Goal: Task Accomplishment & Management: Complete application form

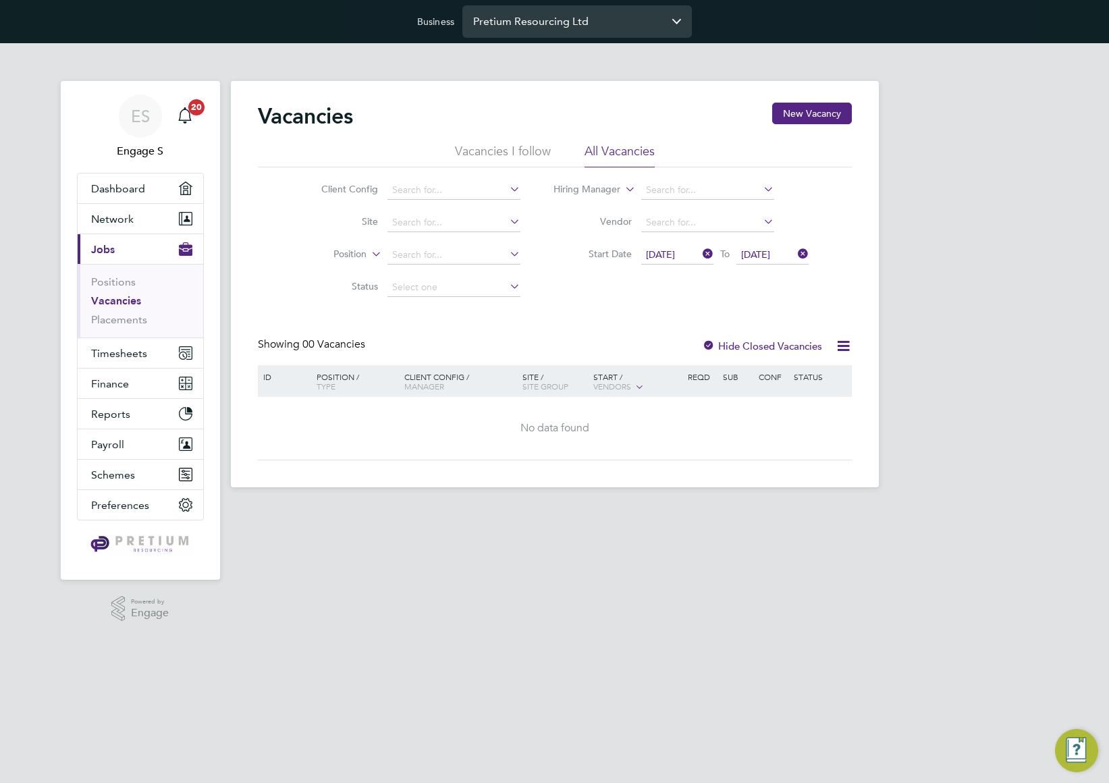
click at [620, 22] on input "Pretium Resourcing Ltd" at bounding box center [576, 21] width 229 height 32
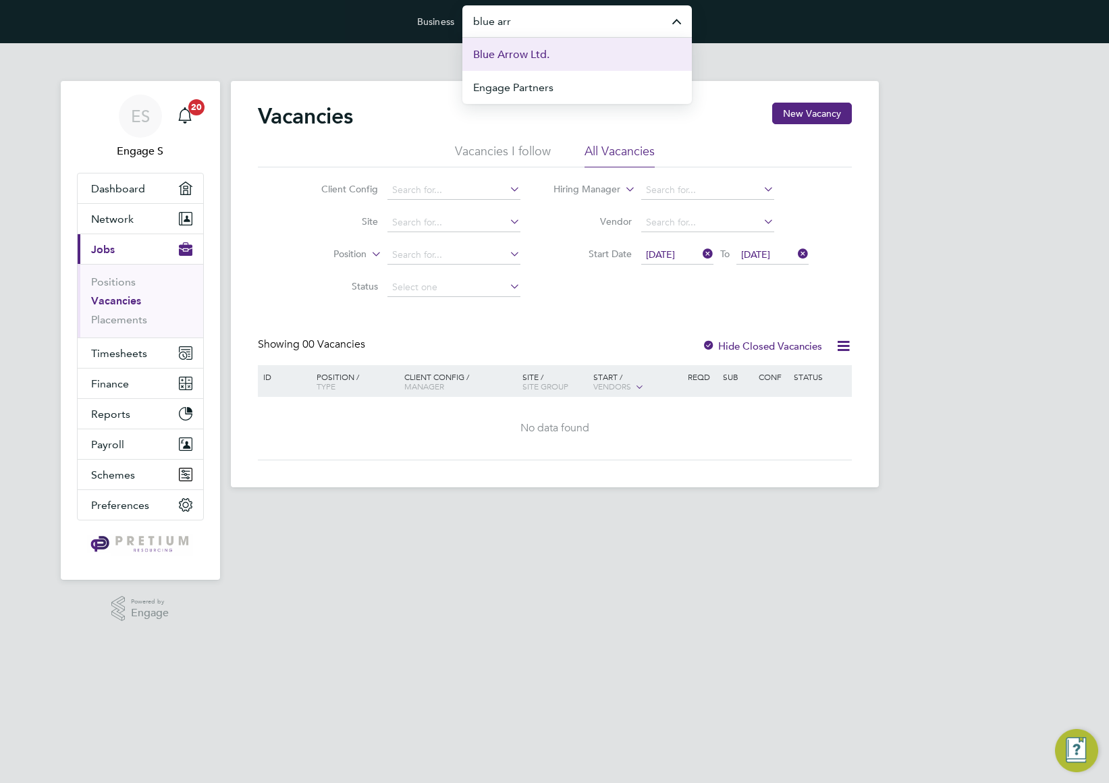
click at [607, 58] on li "Blue Arrow Ltd." at bounding box center [576, 54] width 229 height 33
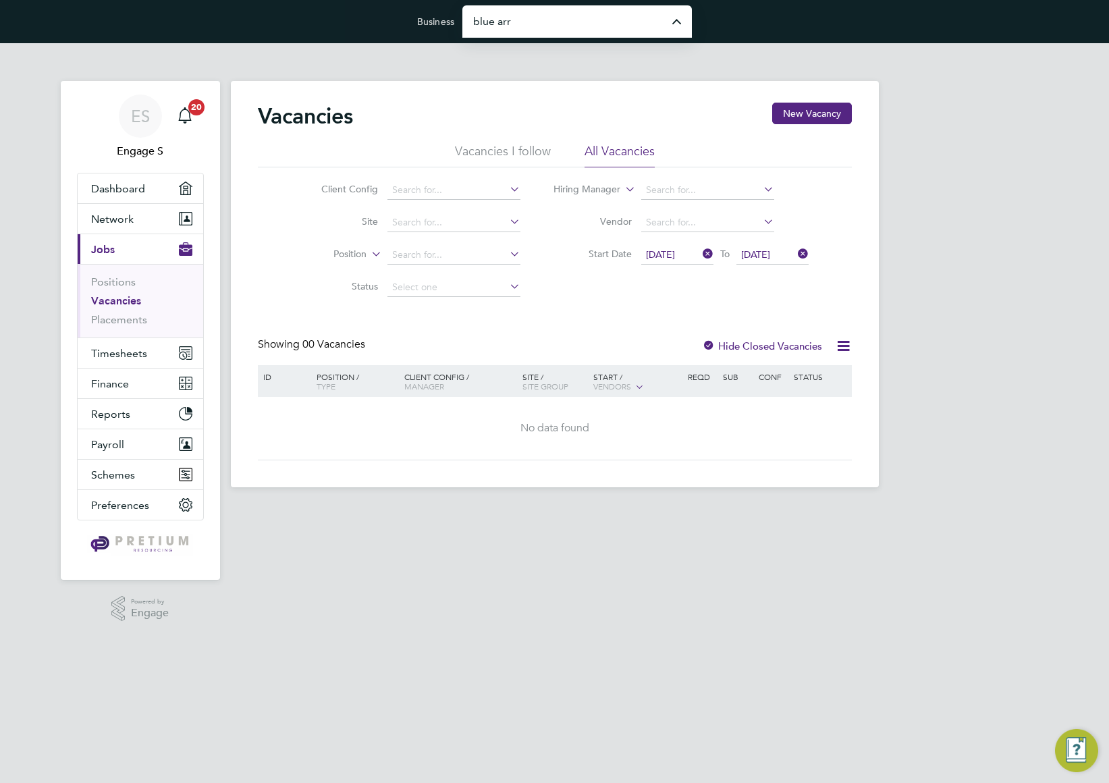
type input "Blue Arrow Ltd."
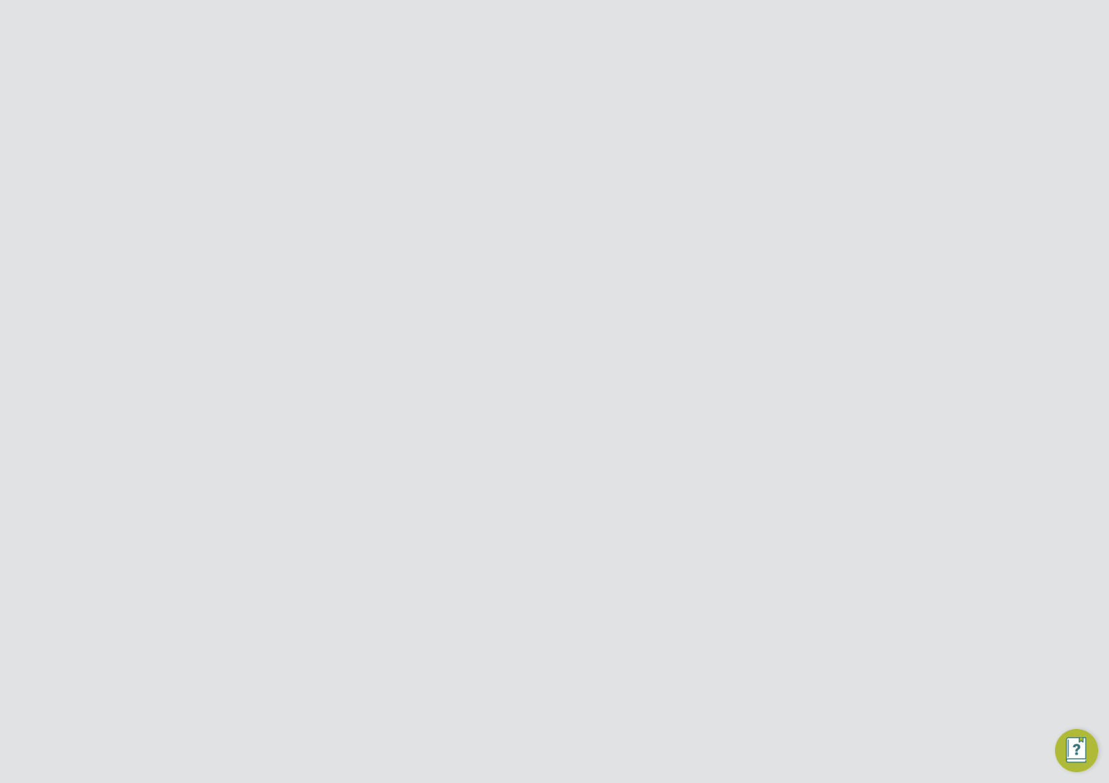
click at [668, 258] on span "Select date" at bounding box center [670, 254] width 49 height 12
click at [661, 324] on span "29" at bounding box center [664, 317] width 26 height 26
click at [499, 419] on div "G4S FM Churchill Hospitals - Operational Martin N" at bounding box center [460, 426] width 118 height 58
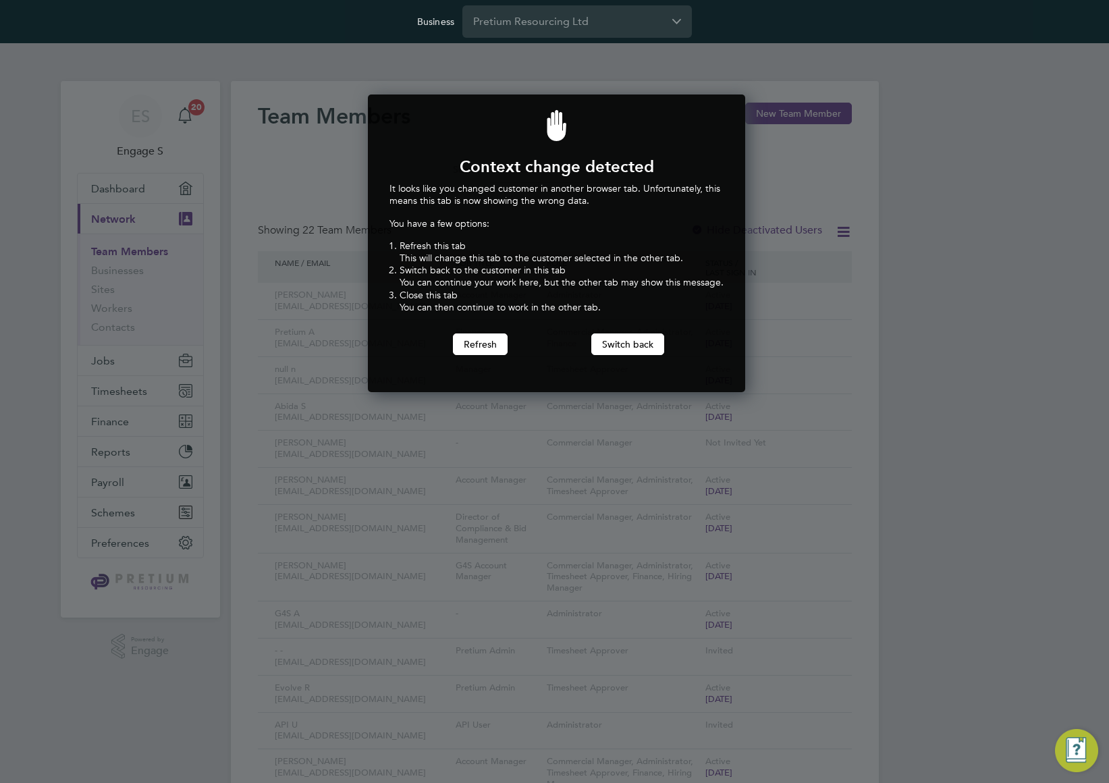
scroll to position [298, 373]
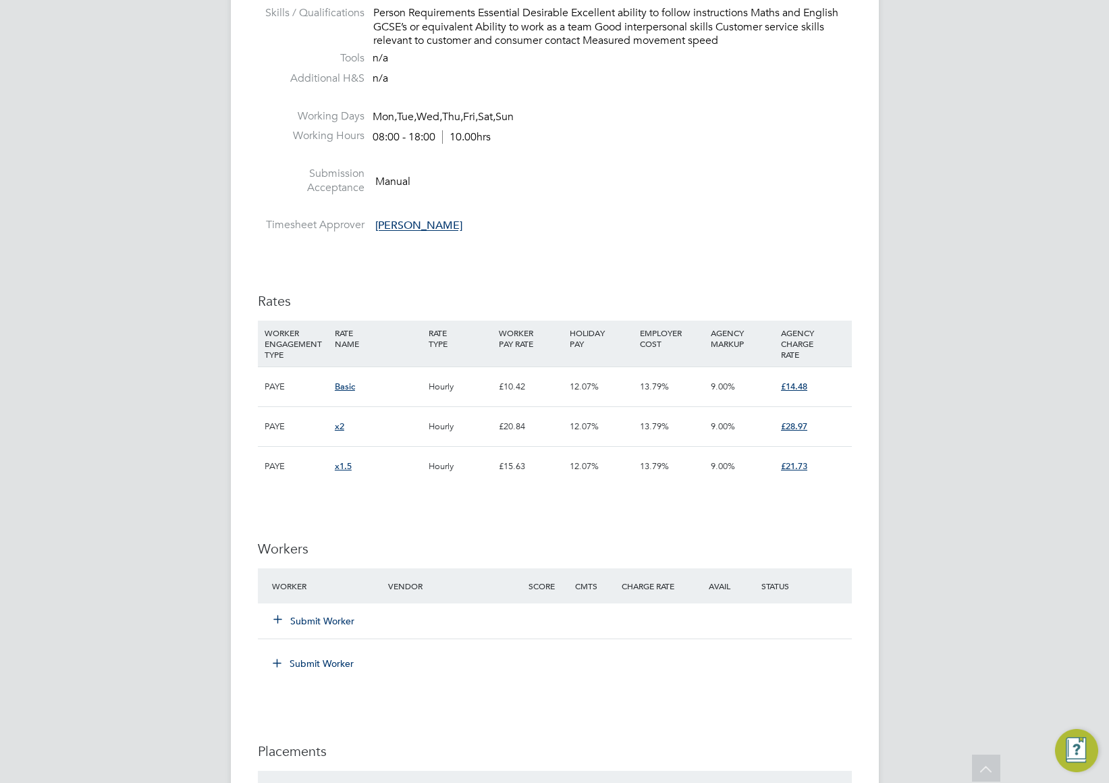
scroll to position [1826, 0]
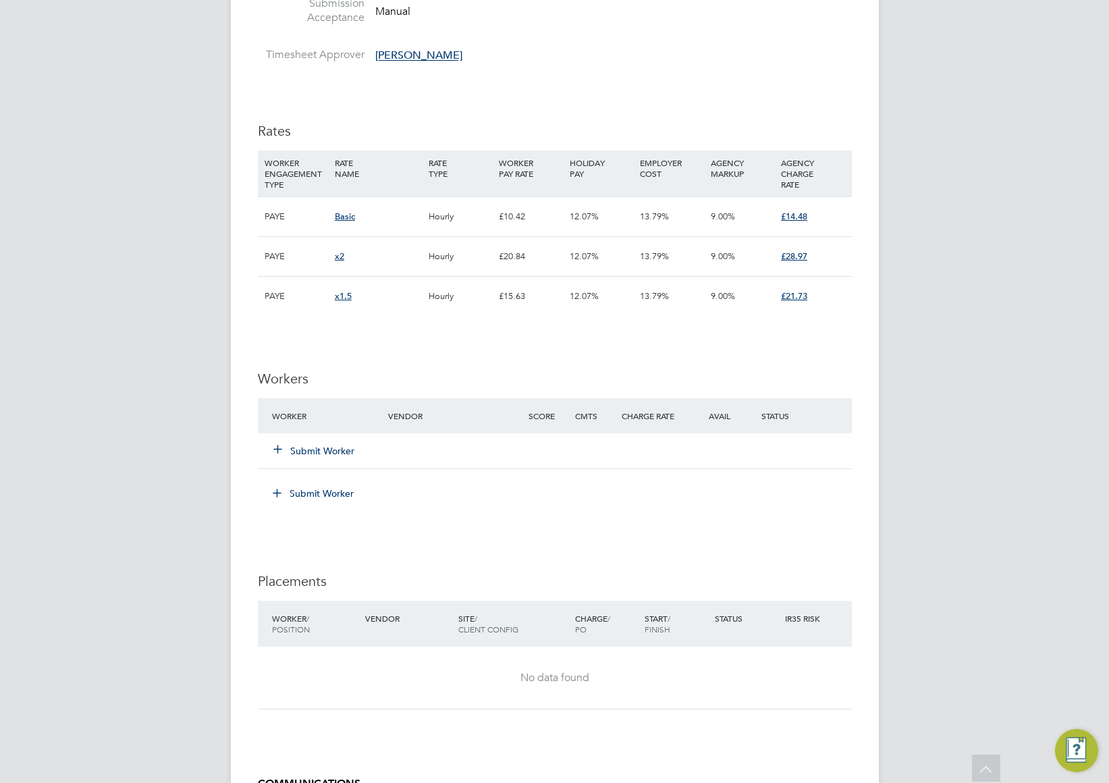
click at [319, 458] on div "Submit Worker" at bounding box center [339, 451] width 140 height 24
click at [325, 450] on button "Submit Worker" at bounding box center [314, 450] width 81 height 13
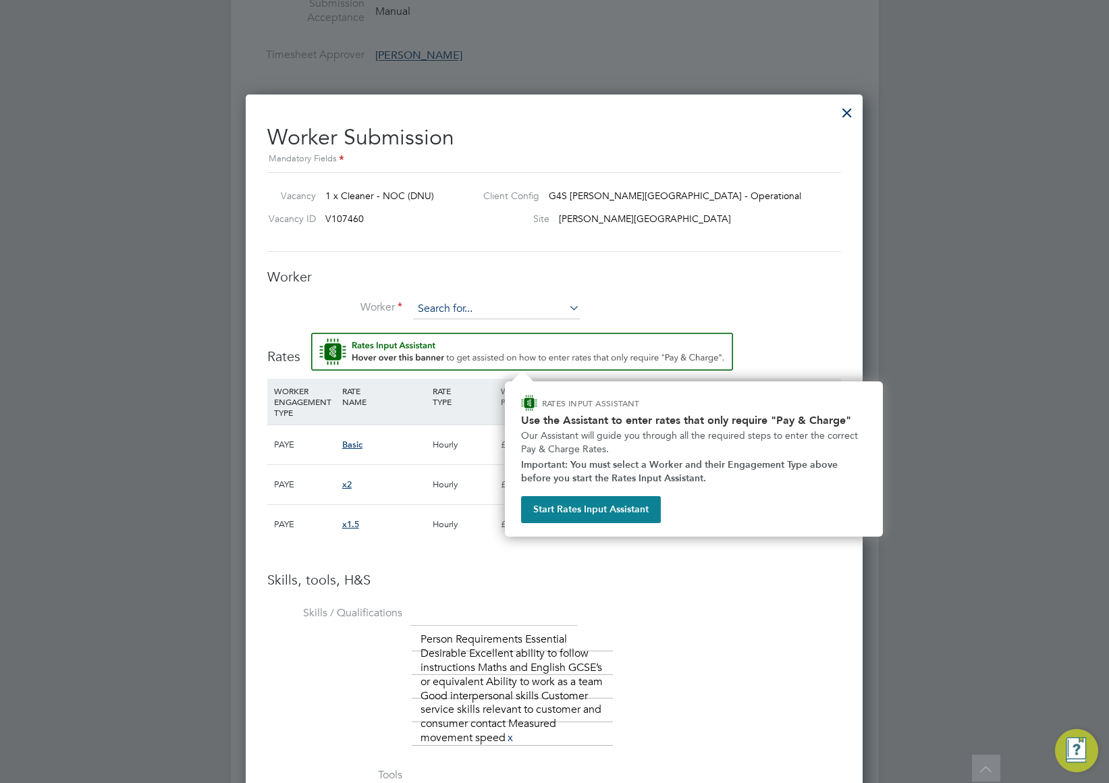
click at [463, 312] on input at bounding box center [496, 309] width 167 height 20
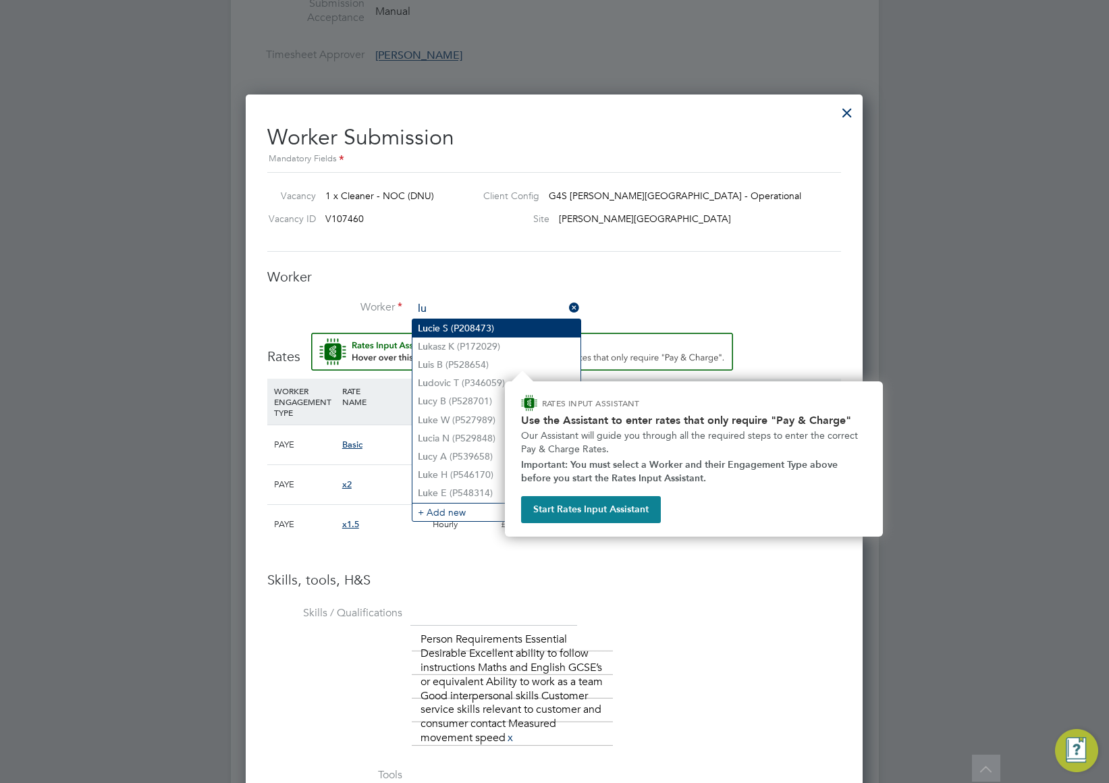
type input "lu"
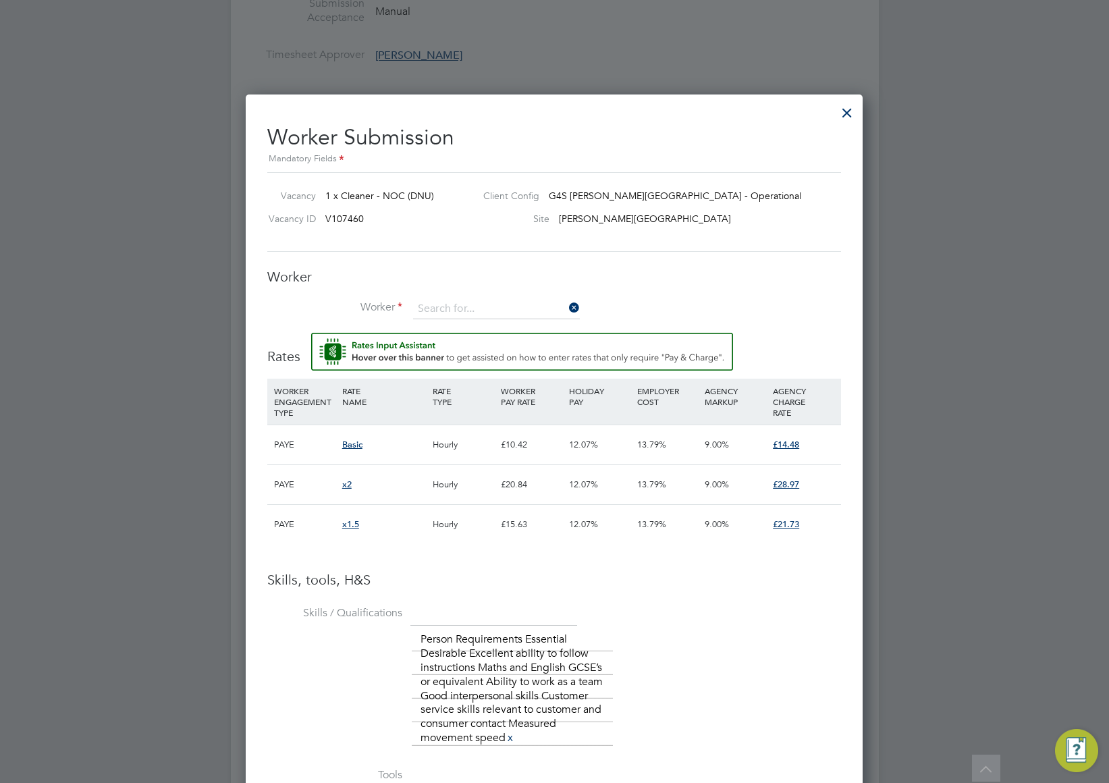
click at [429, 329] on li "Worker" at bounding box center [554, 316] width 574 height 34
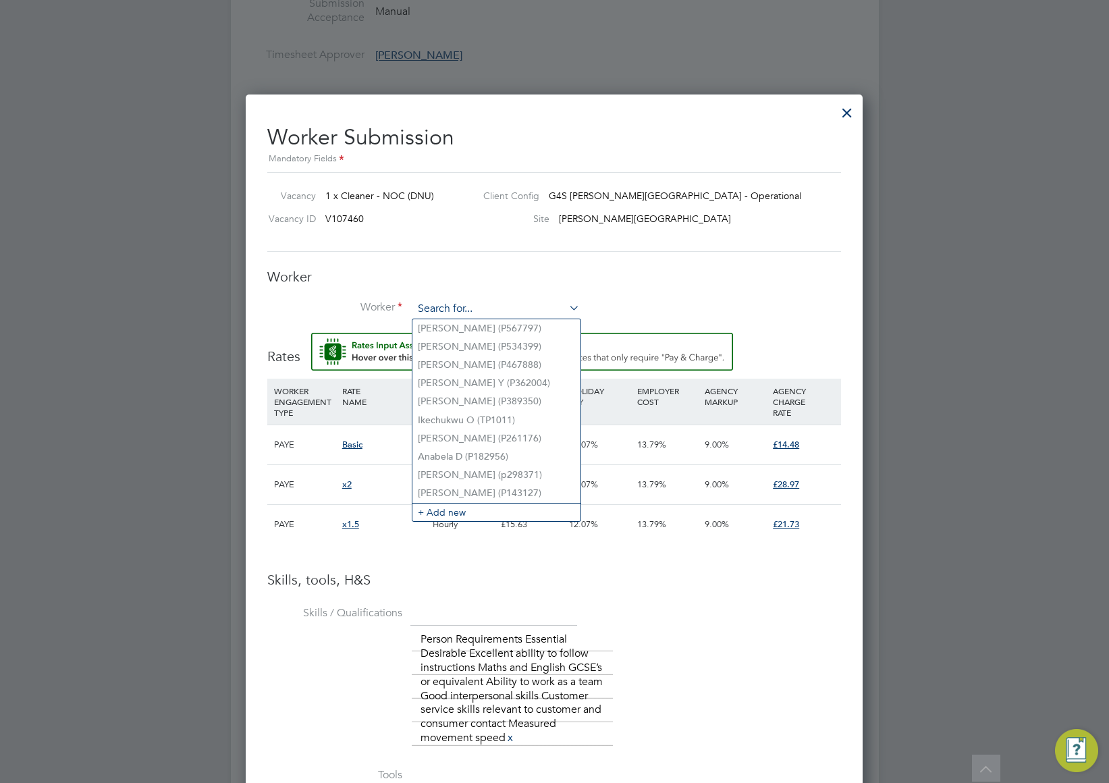
click at [462, 308] on input at bounding box center [496, 309] width 167 height 20
click at [489, 458] on li "Anabela D (P182956)" at bounding box center [496, 457] width 168 height 18
type input "Anabela D (P182956)"
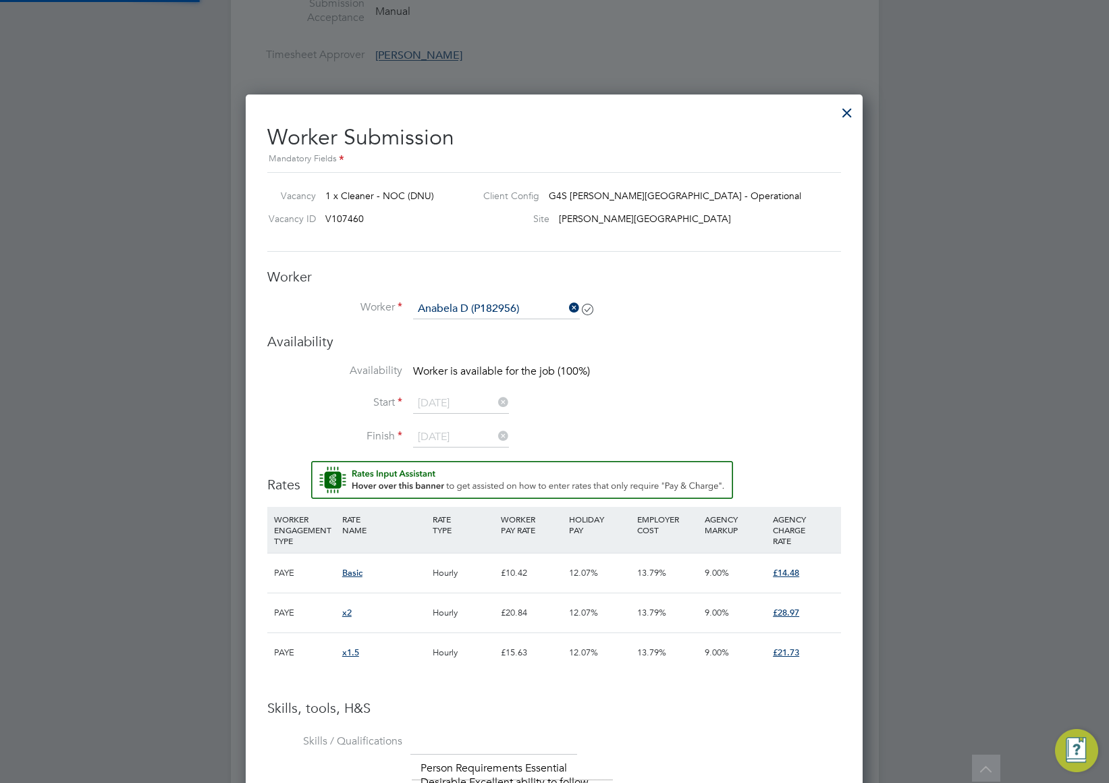
scroll to position [1172, 618]
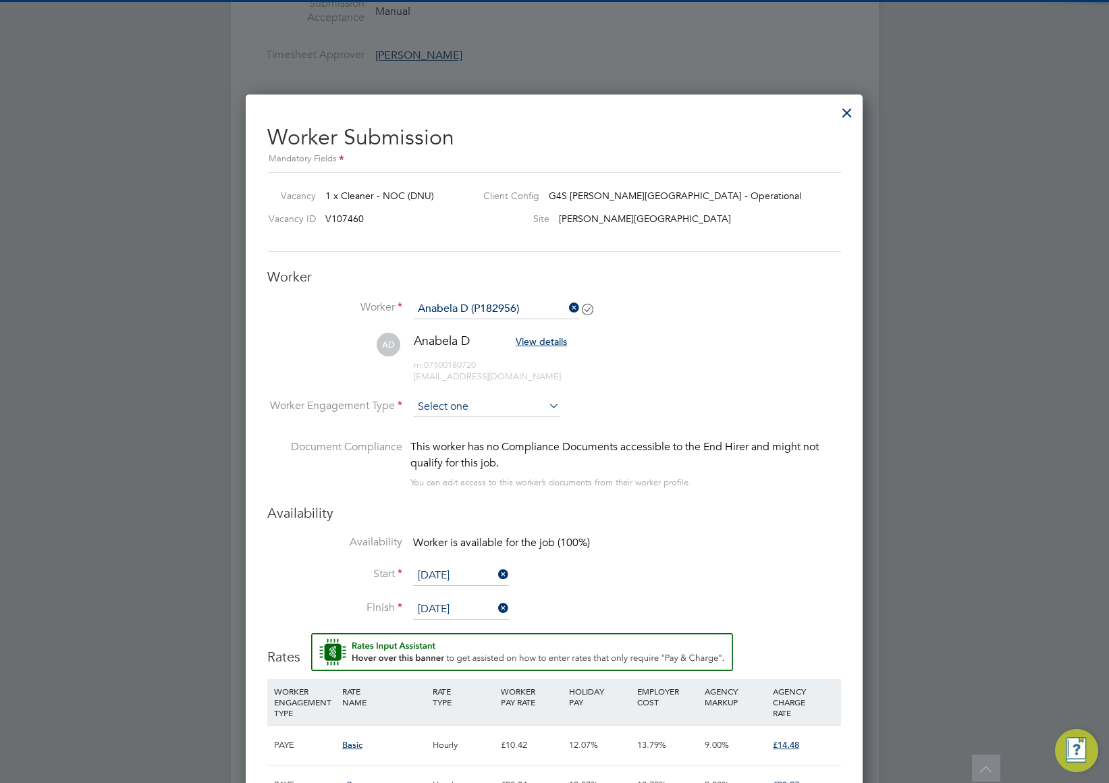
click at [479, 405] on input at bounding box center [486, 407] width 146 height 20
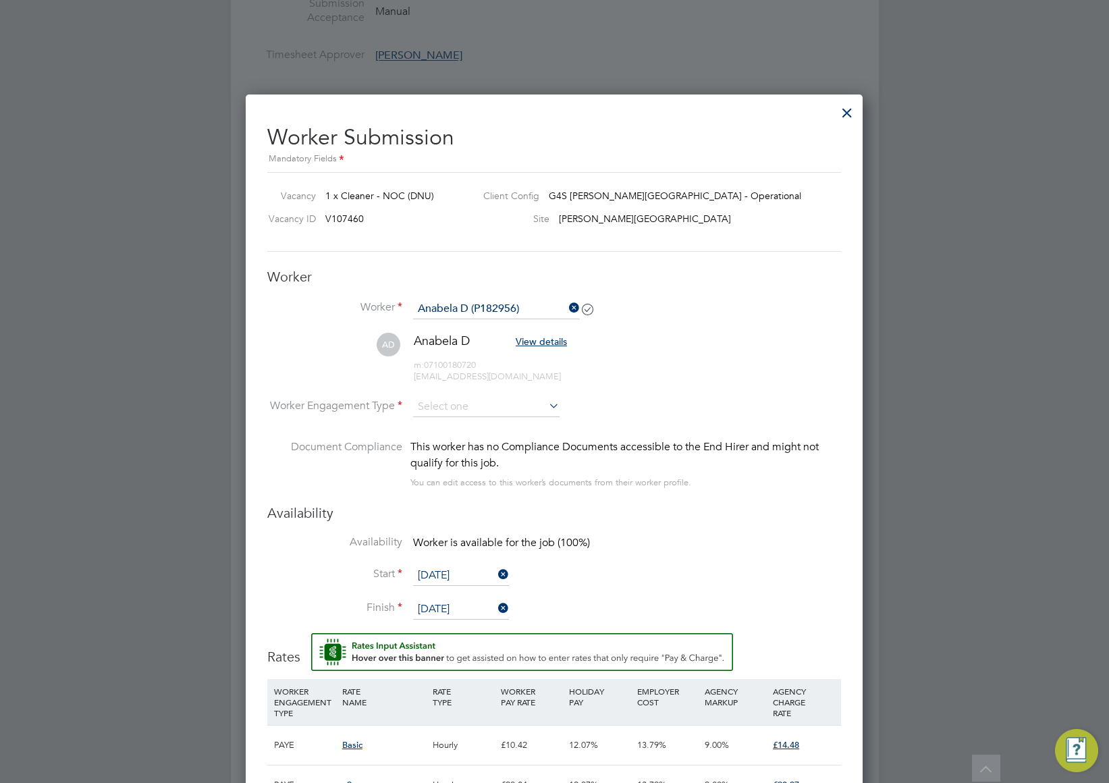
click at [466, 438] on li "PAYE" at bounding box center [486, 444] width 148 height 18
type input "PAYE"
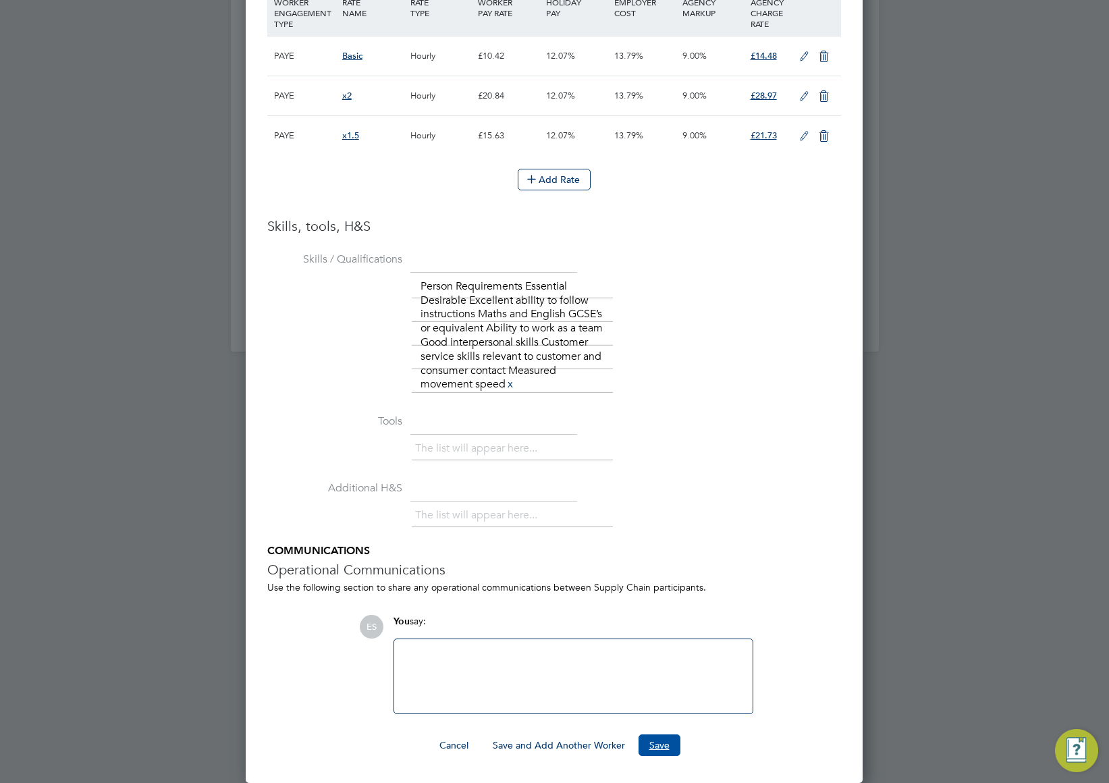
click at [661, 747] on button "Save" at bounding box center [660, 745] width 42 height 22
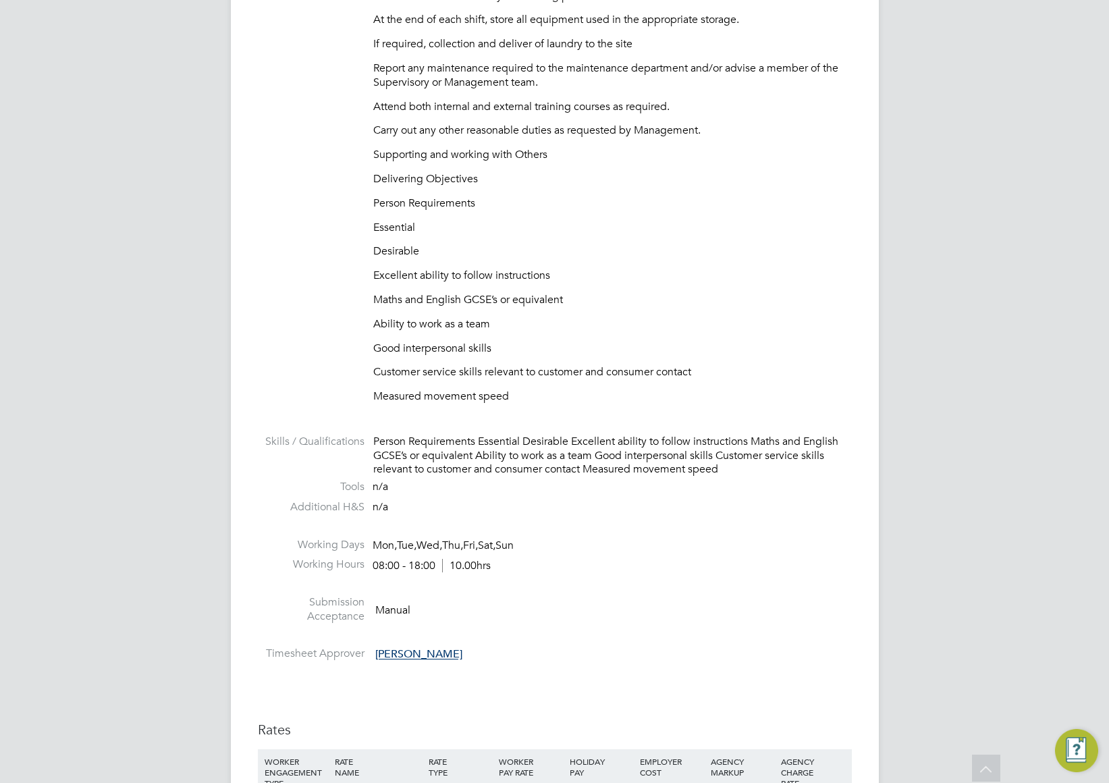
scroll to position [1820, 0]
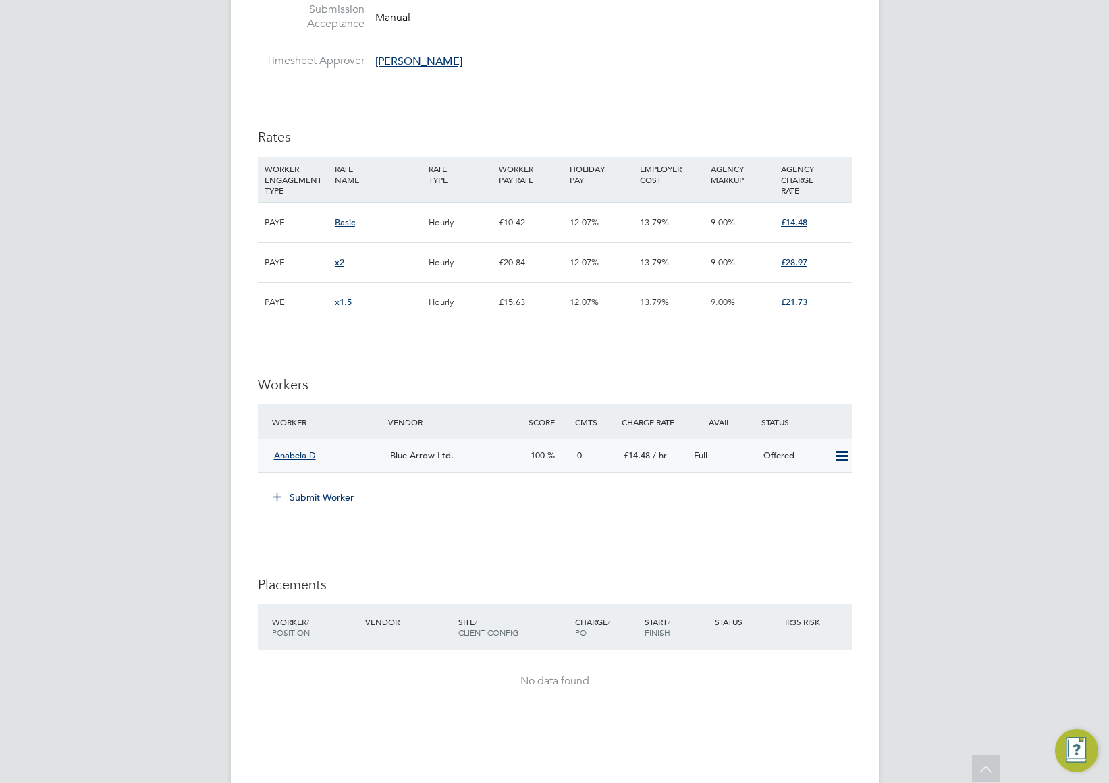
click at [844, 455] on icon at bounding box center [842, 456] width 17 height 11
click at [821, 482] on li "Confirm" at bounding box center [821, 484] width 51 height 19
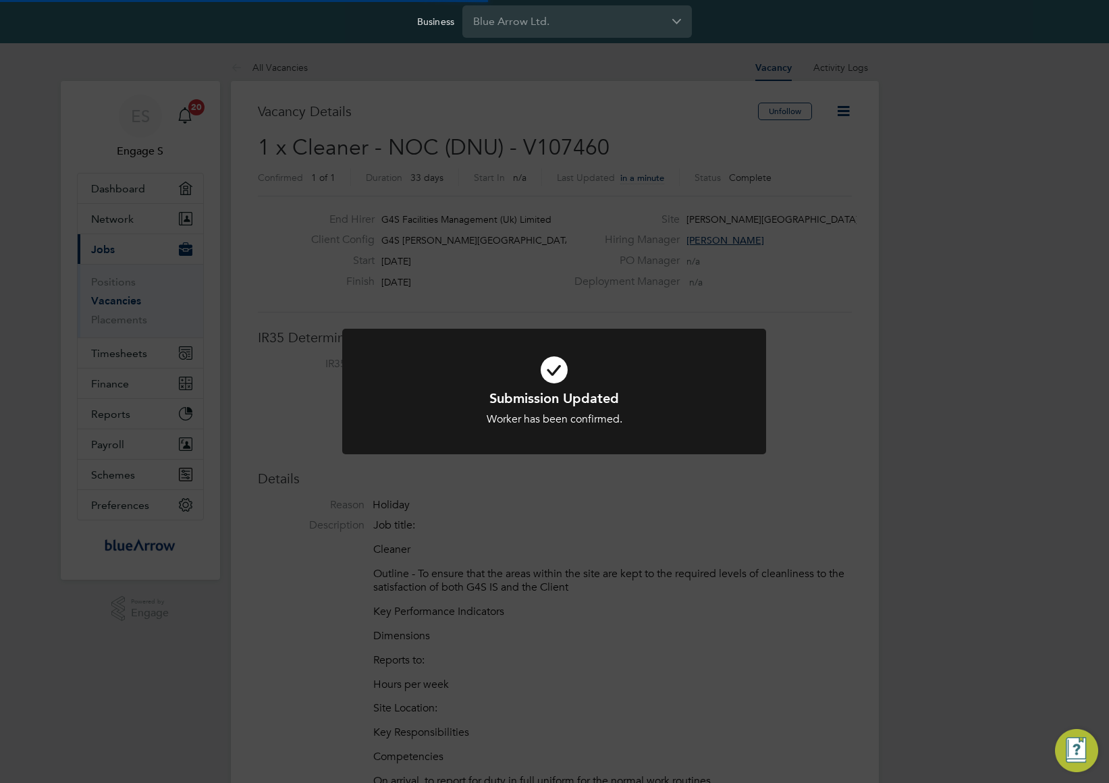
scroll to position [51, 117]
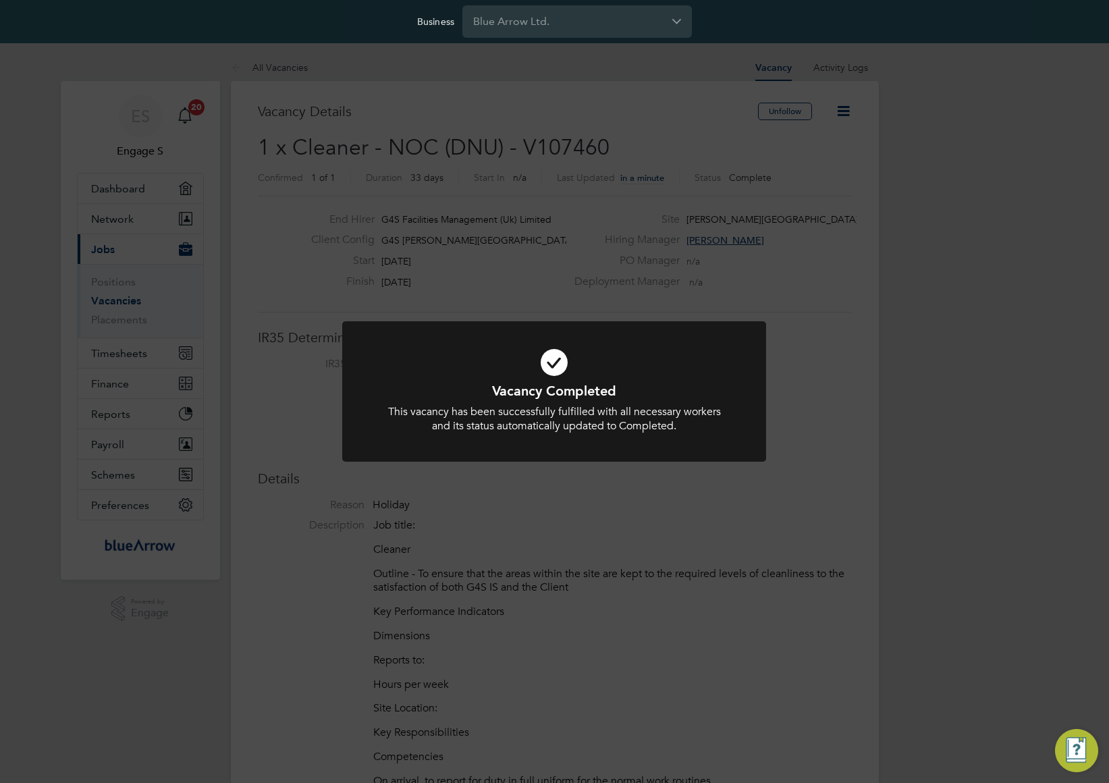
click at [798, 429] on div "Vacancy Completed This vacancy has been successfully fulfilled with all necessa…" at bounding box center [554, 391] width 1109 height 783
